Goal: Information Seeking & Learning: Learn about a topic

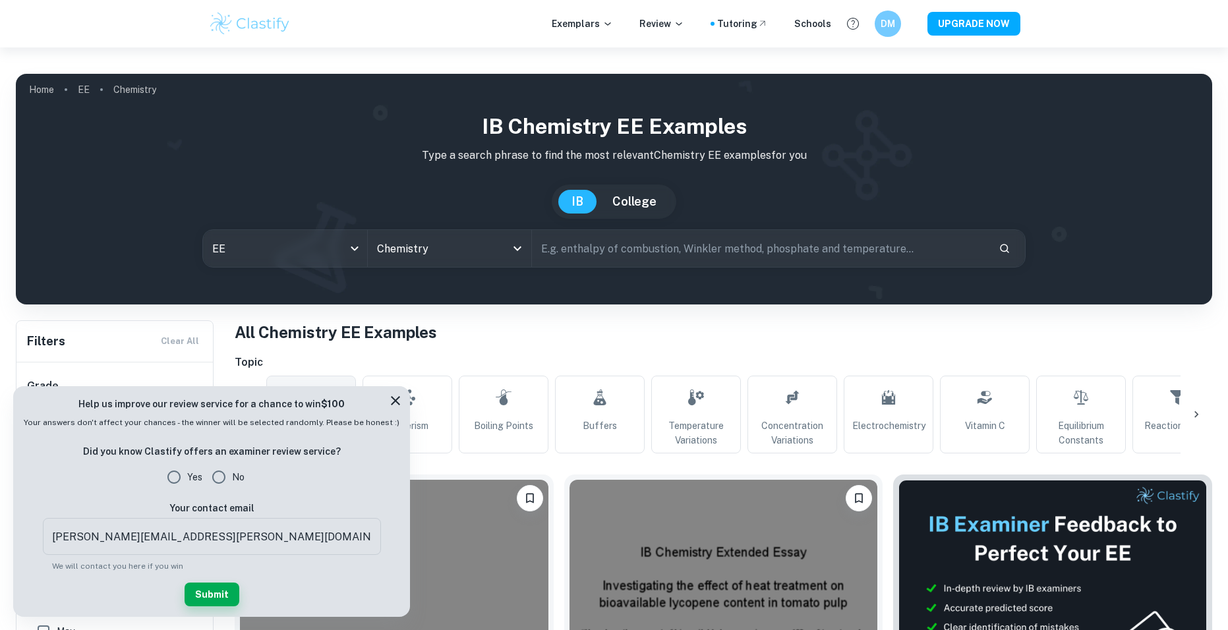
click at [672, 255] on input "text" at bounding box center [760, 248] width 456 height 37
click at [446, 258] on input "Chemistry" at bounding box center [431, 248] width 115 height 25
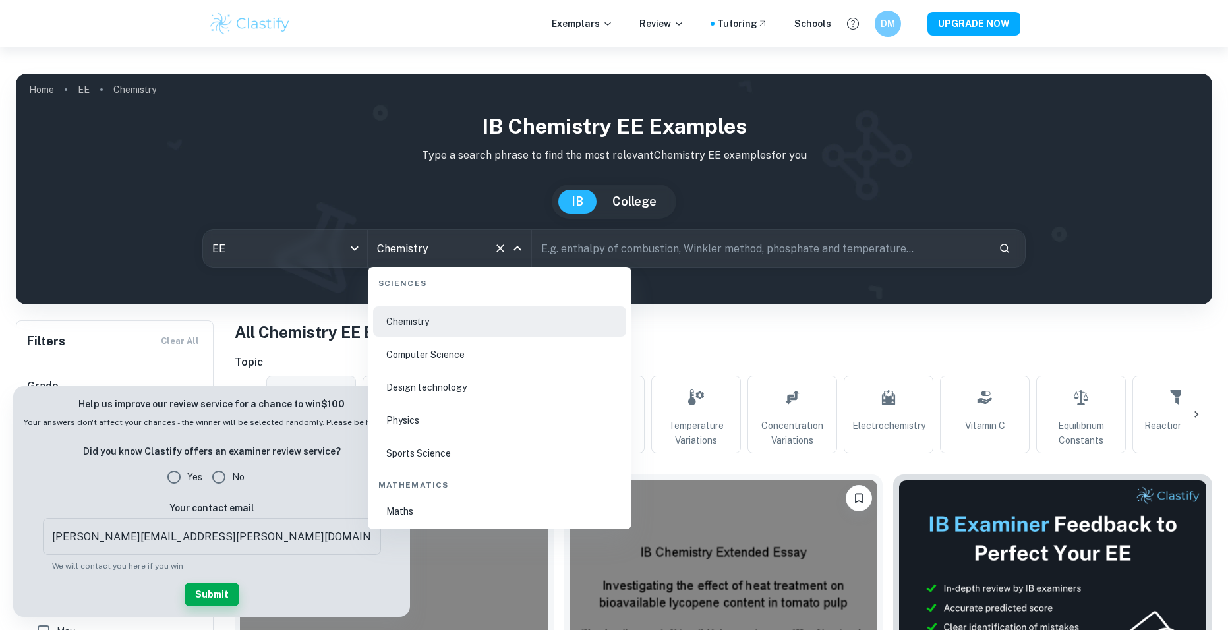
scroll to position [2057, 0]
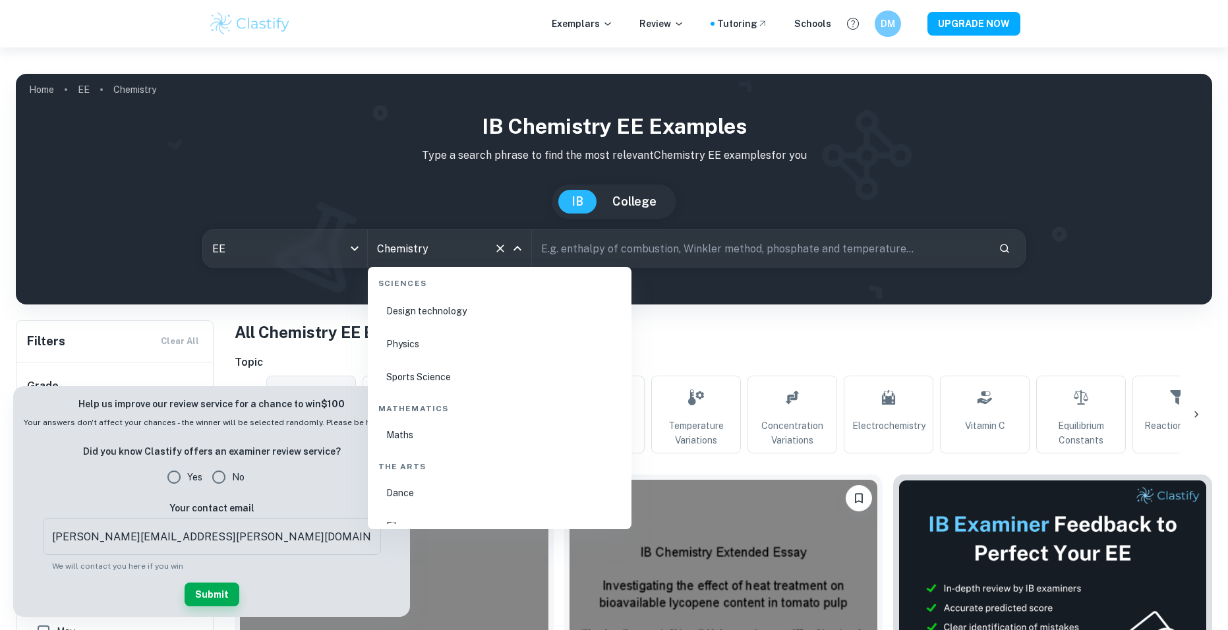
click at [409, 346] on li "Physics" at bounding box center [499, 344] width 253 height 30
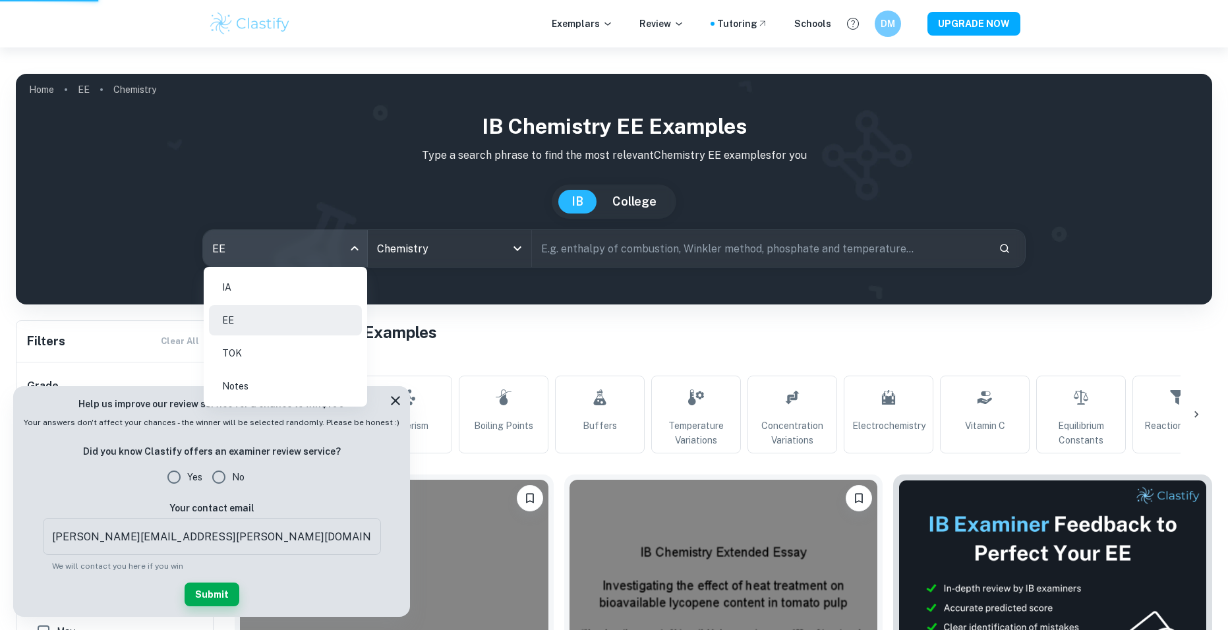
click at [319, 249] on body "We value your privacy We use cookies to enhance your browsing experience, serve…" at bounding box center [614, 362] width 1228 height 630
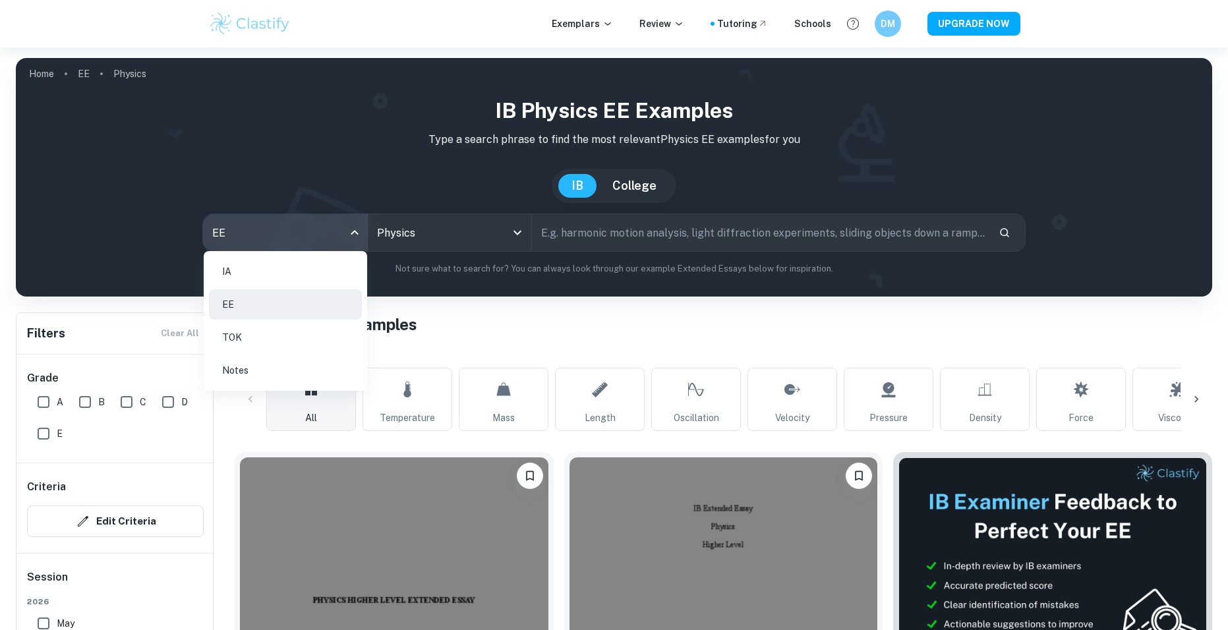
click at [667, 239] on div at bounding box center [614, 315] width 1228 height 630
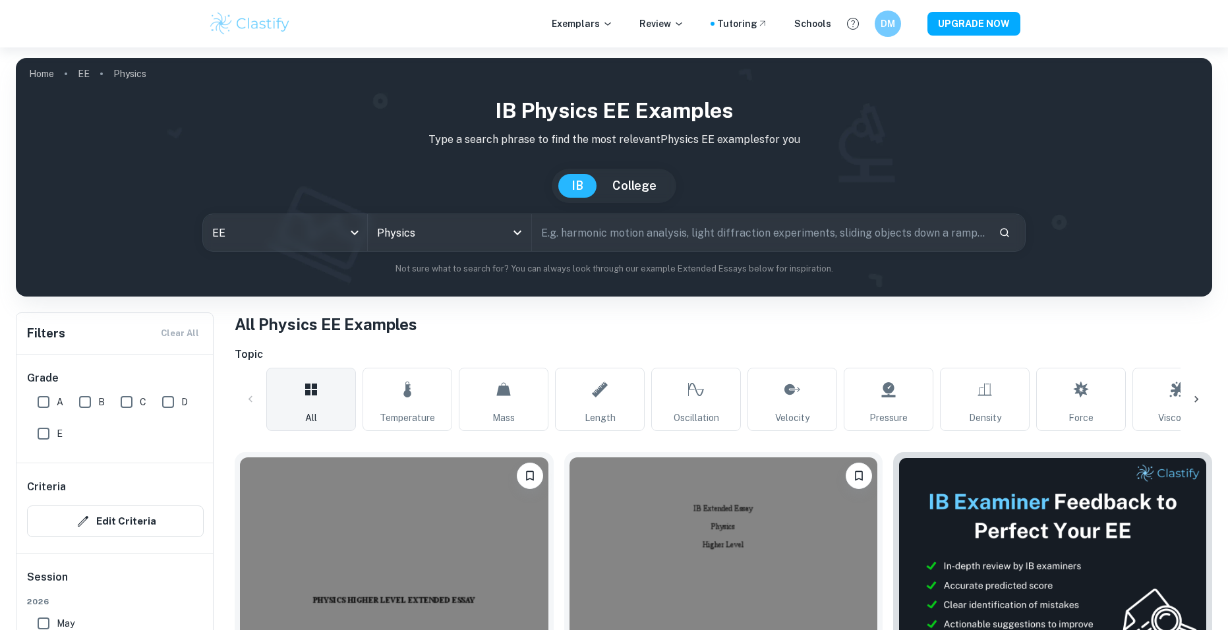
click at [605, 237] on input "text" at bounding box center [760, 232] width 456 height 37
type input "seebeck effect"
